Goal: Book appointment/travel/reservation

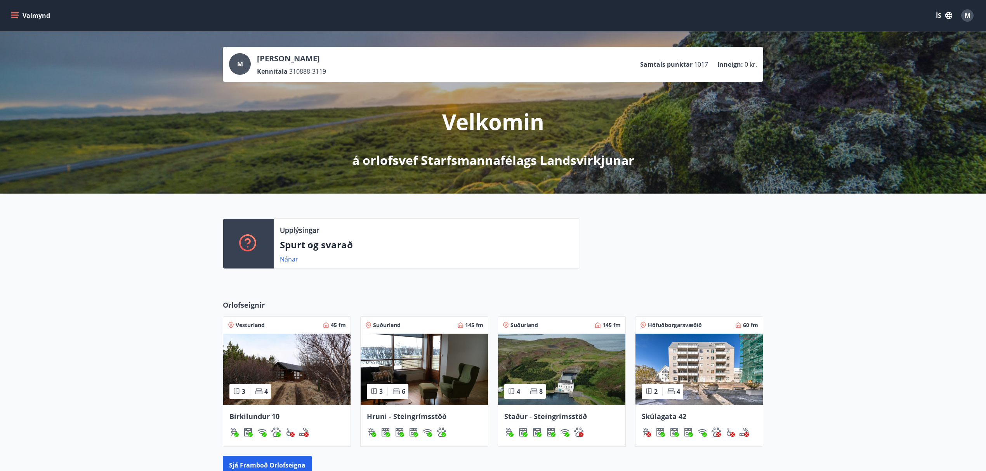
click at [25, 12] on button "Valmynd" at bounding box center [31, 16] width 44 height 14
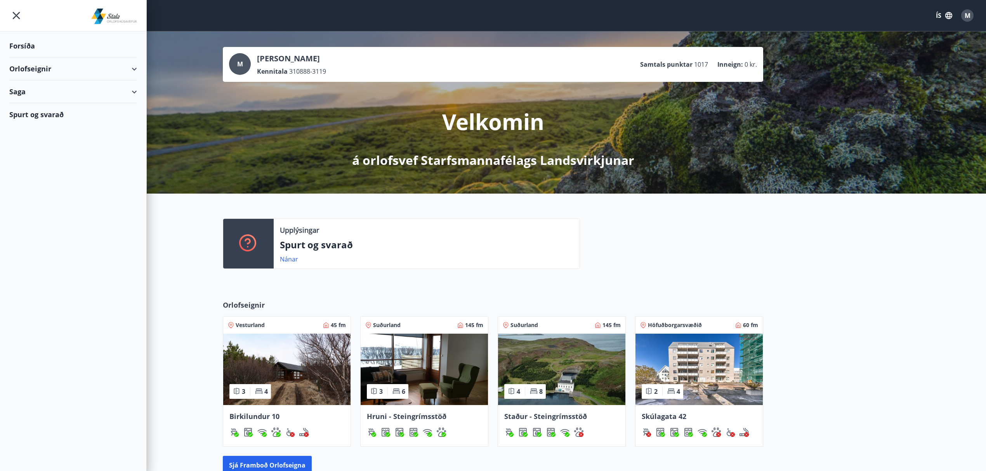
click at [39, 69] on div "Orlofseignir" at bounding box center [73, 68] width 128 height 23
click at [13, 67] on div "Orlofseignir" at bounding box center [73, 68] width 128 height 23
click at [22, 64] on div "Orlofseignir" at bounding box center [73, 68] width 128 height 23
click at [24, 84] on div "Framboð" at bounding box center [73, 88] width 115 height 16
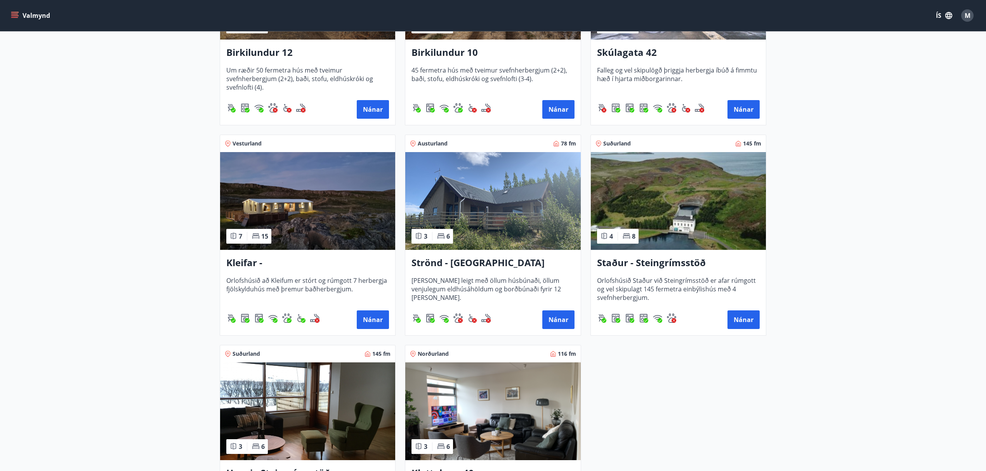
scroll to position [258, 0]
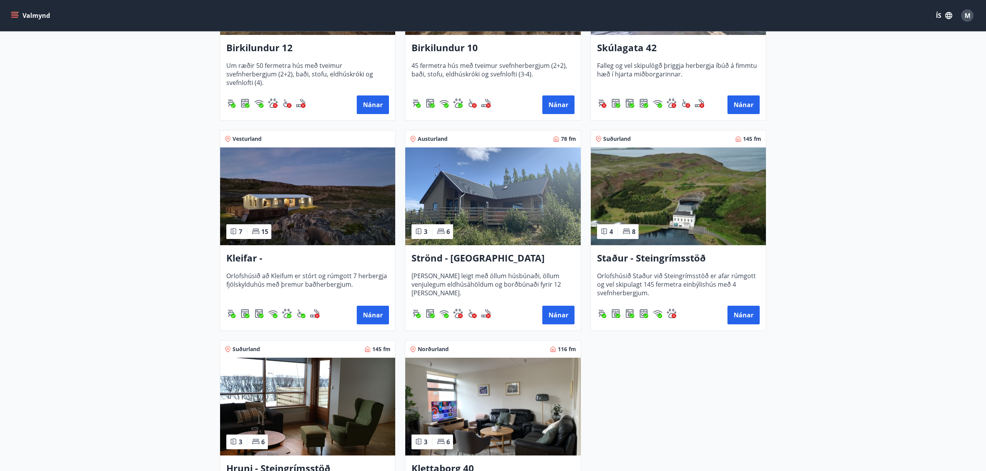
click at [443, 203] on h3 "Strönd - [GEOGRAPHIC_DATA]" at bounding box center [492, 258] width 163 height 14
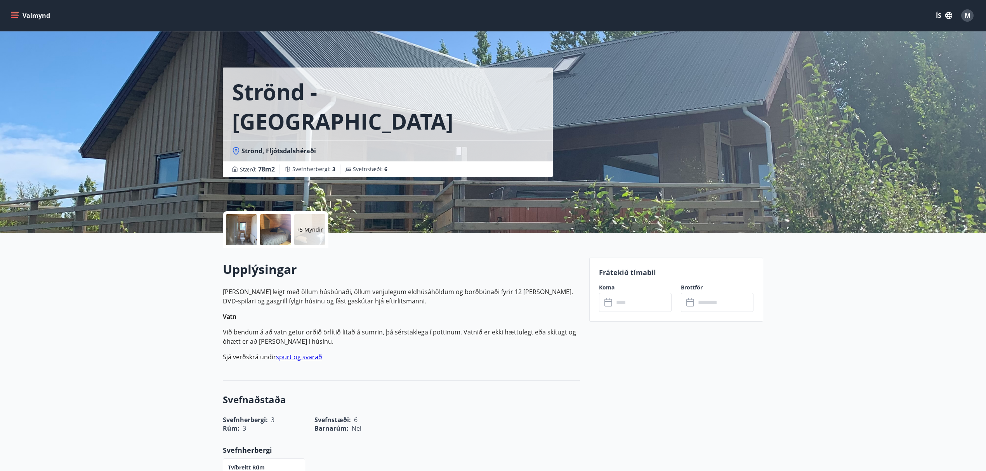
click at [238, 203] on div at bounding box center [241, 229] width 31 height 31
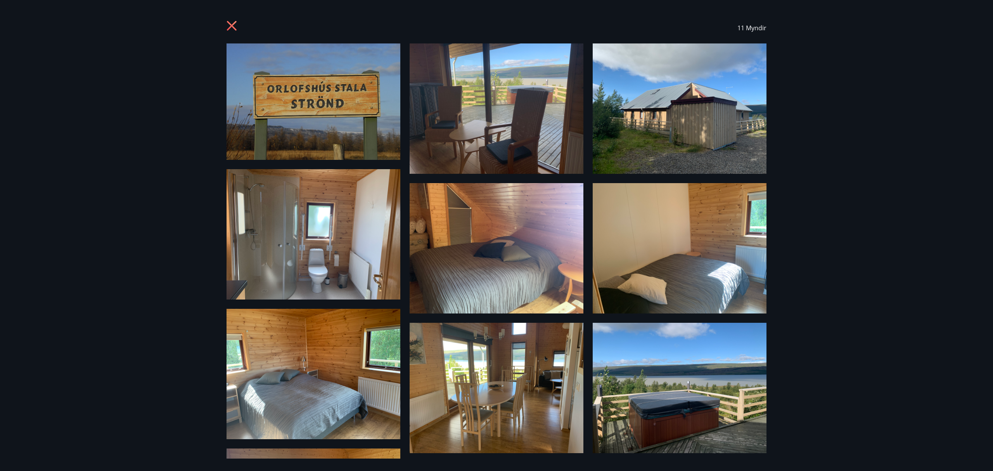
click at [232, 23] on icon at bounding box center [233, 27] width 12 height 12
